Goal: Use online tool/utility: Utilize a website feature to perform a specific function

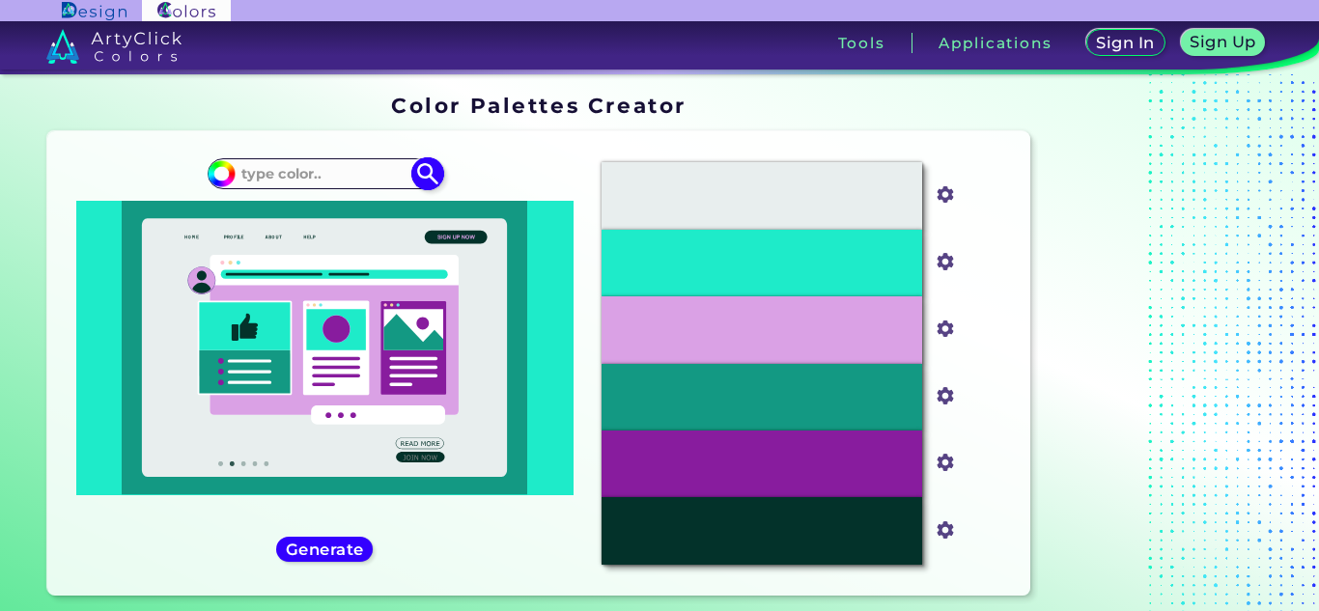
click at [353, 168] on input at bounding box center [325, 174] width 180 height 26
paste input "73, 124, 63"
type input "73, 124, 63"
type input "#000000"
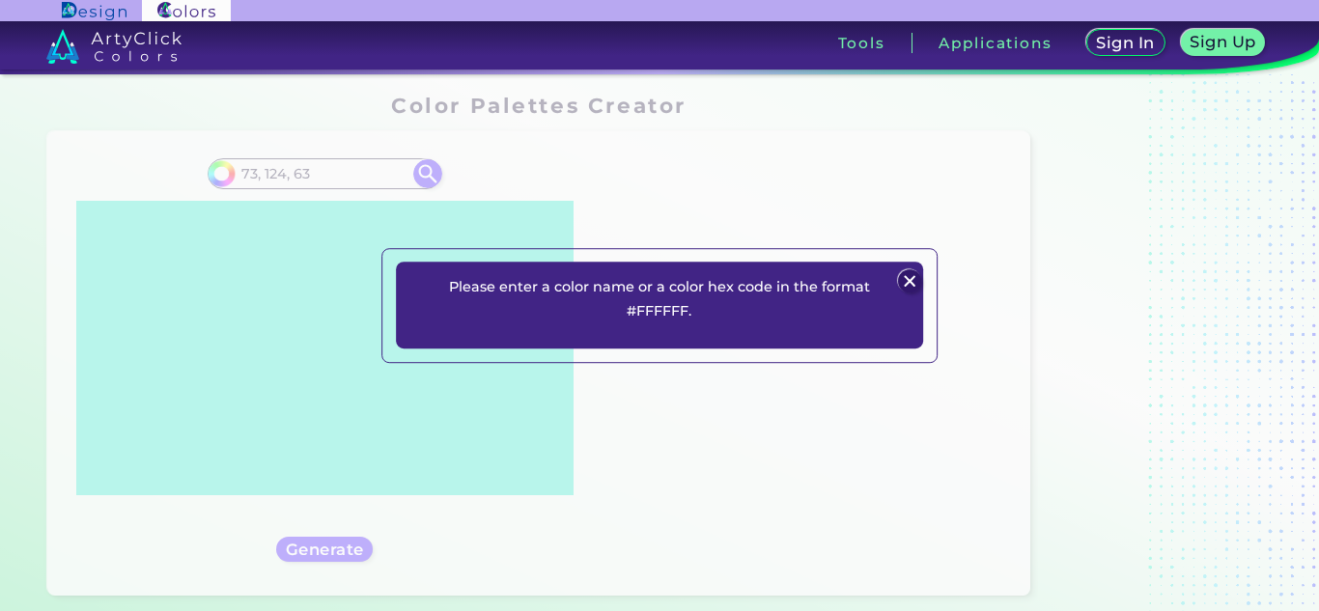
click at [910, 279] on img at bounding box center [910, 280] width 23 height 23
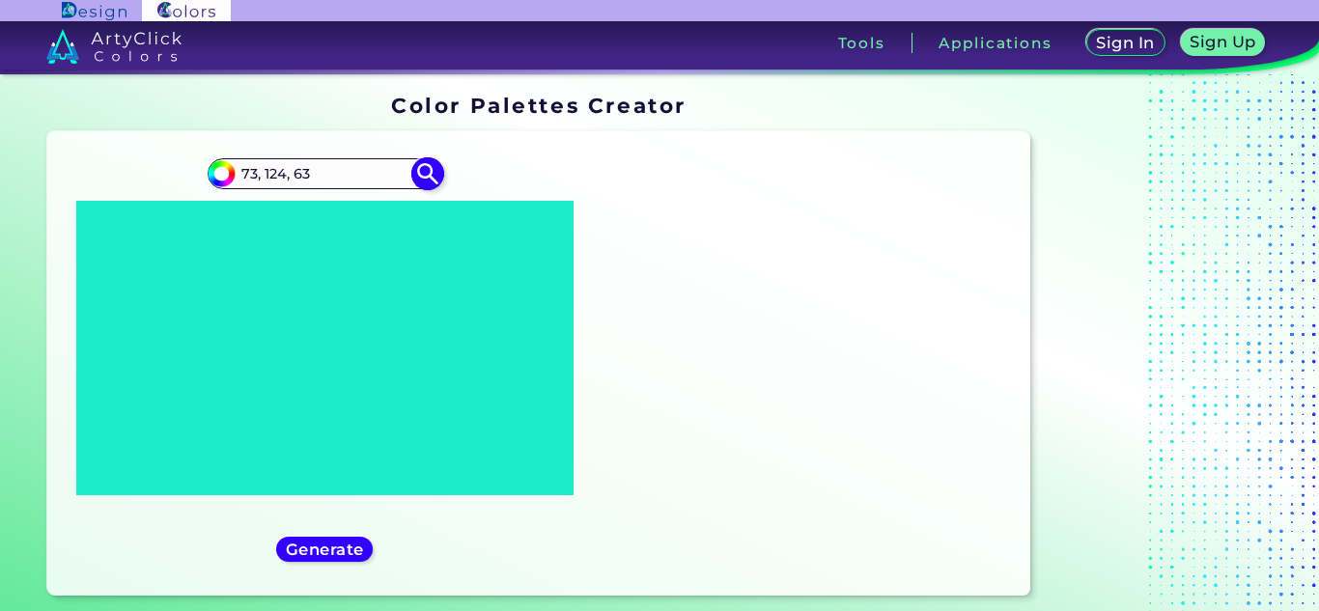
drag, startPoint x: 363, startPoint y: 170, endPoint x: 233, endPoint y: 176, distance: 130.5
click at [233, 176] on div "#000000 73, 124, 63" at bounding box center [325, 173] width 234 height 31
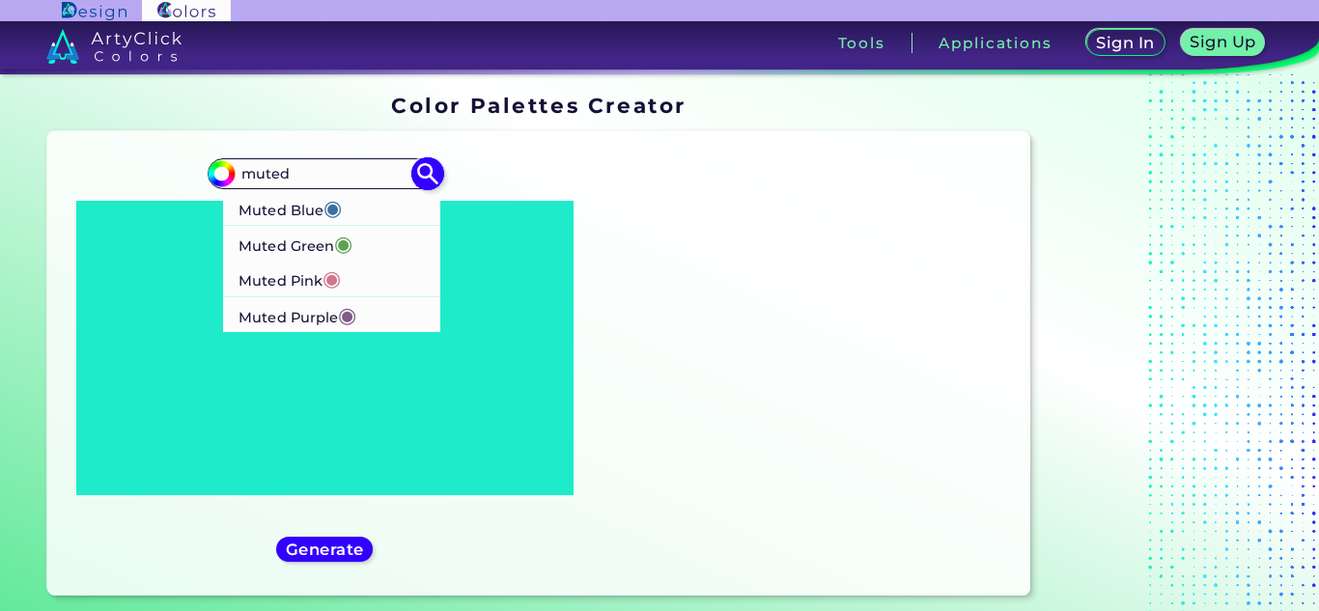
type input "muted"
click at [307, 241] on p "Muted Green ◉" at bounding box center [296, 244] width 114 height 36
type input "#5fa052"
type input "#5FA052"
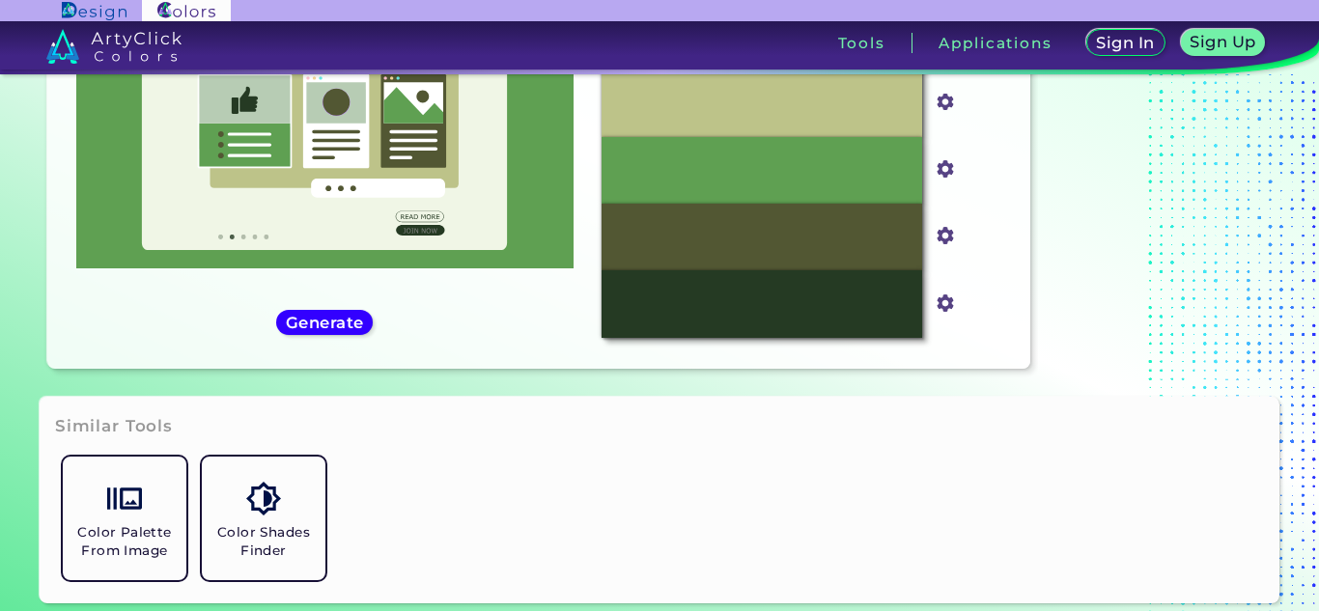
scroll to position [207, 0]
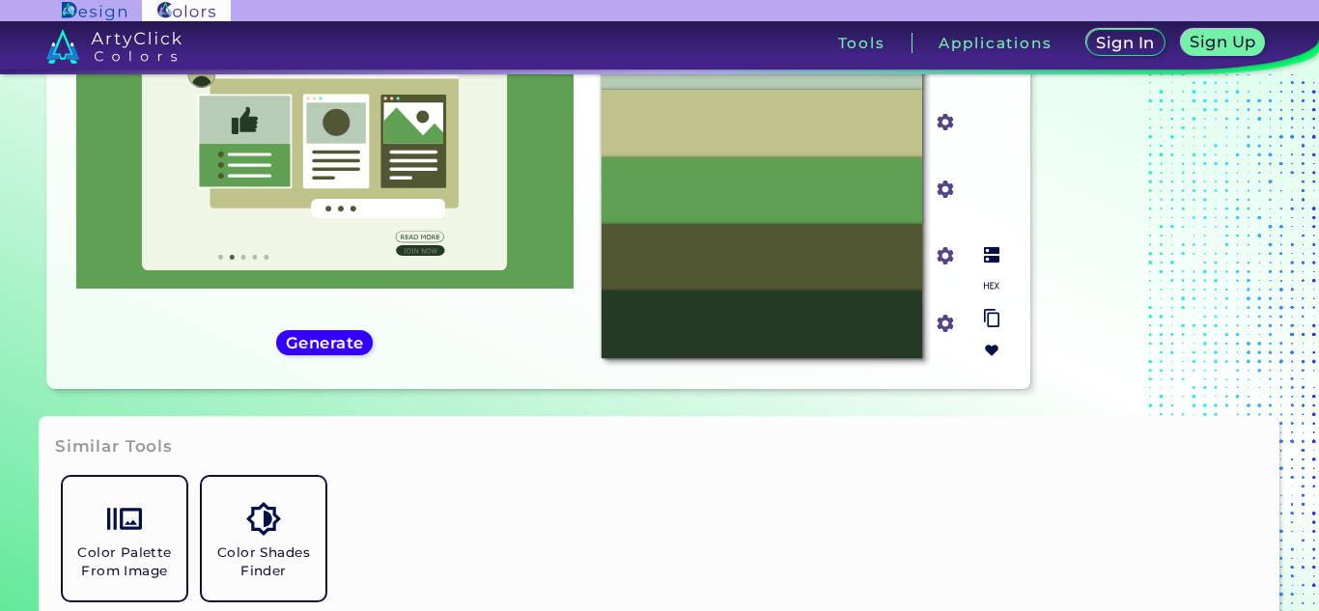
click at [945, 186] on input "#5fa052" at bounding box center [942, 187] width 24 height 24
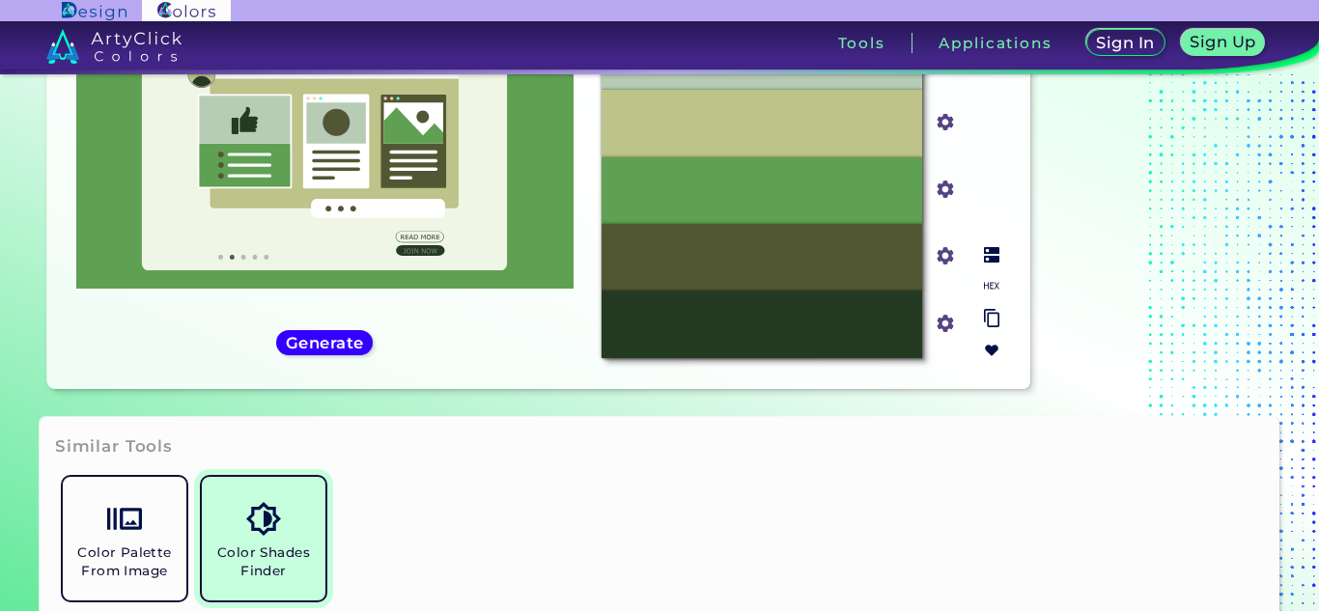
scroll to position [332, 0]
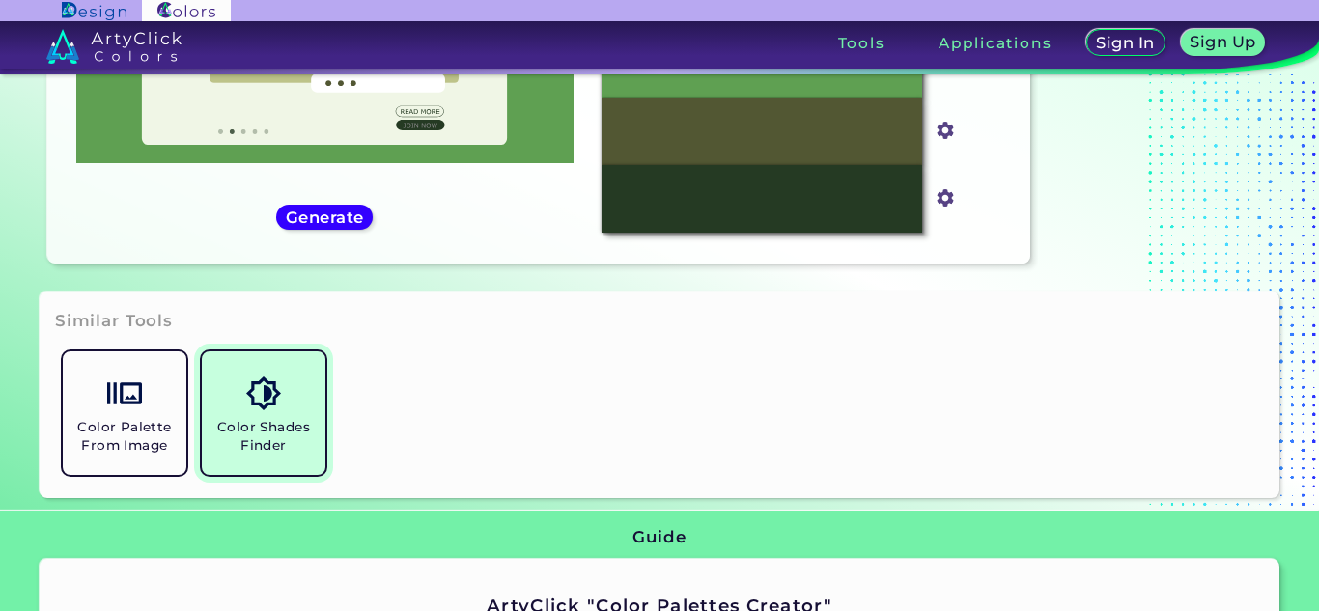
click at [250, 419] on h5 "Color Shades Finder" at bounding box center [264, 436] width 108 height 37
